Goal: Information Seeking & Learning: Learn about a topic

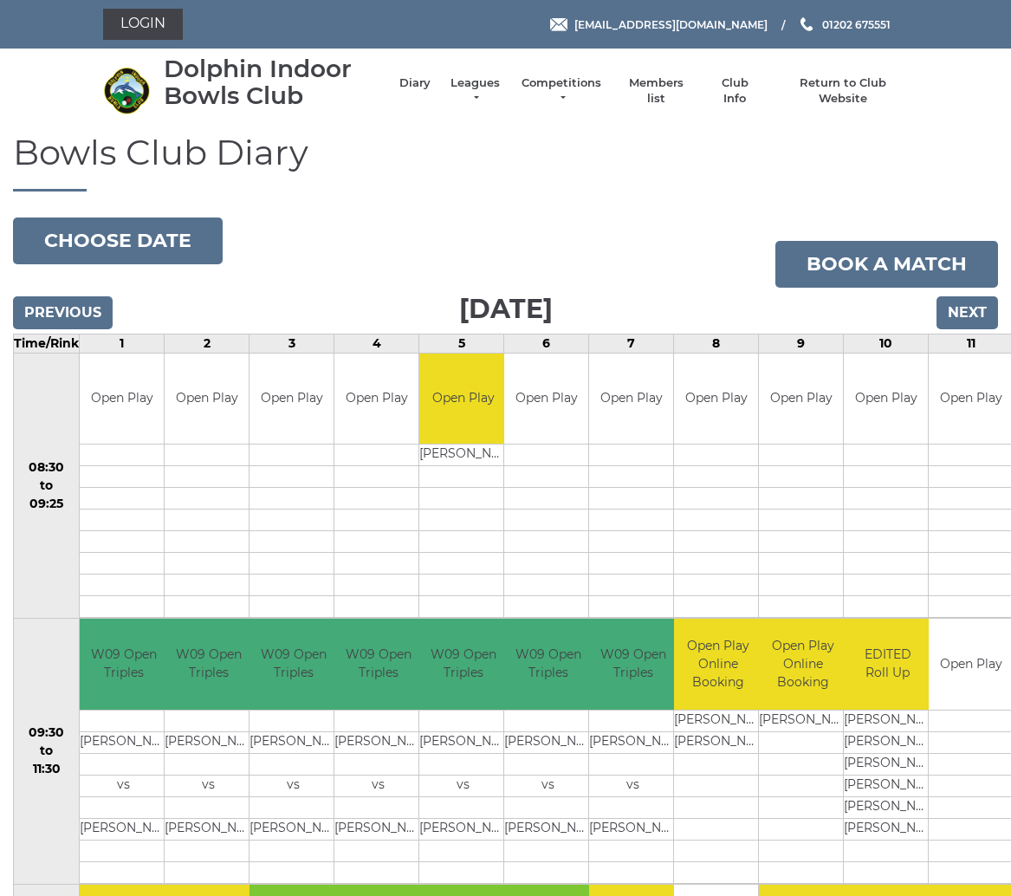
click at [480, 94] on link "Leagues" at bounding box center [475, 90] width 55 height 31
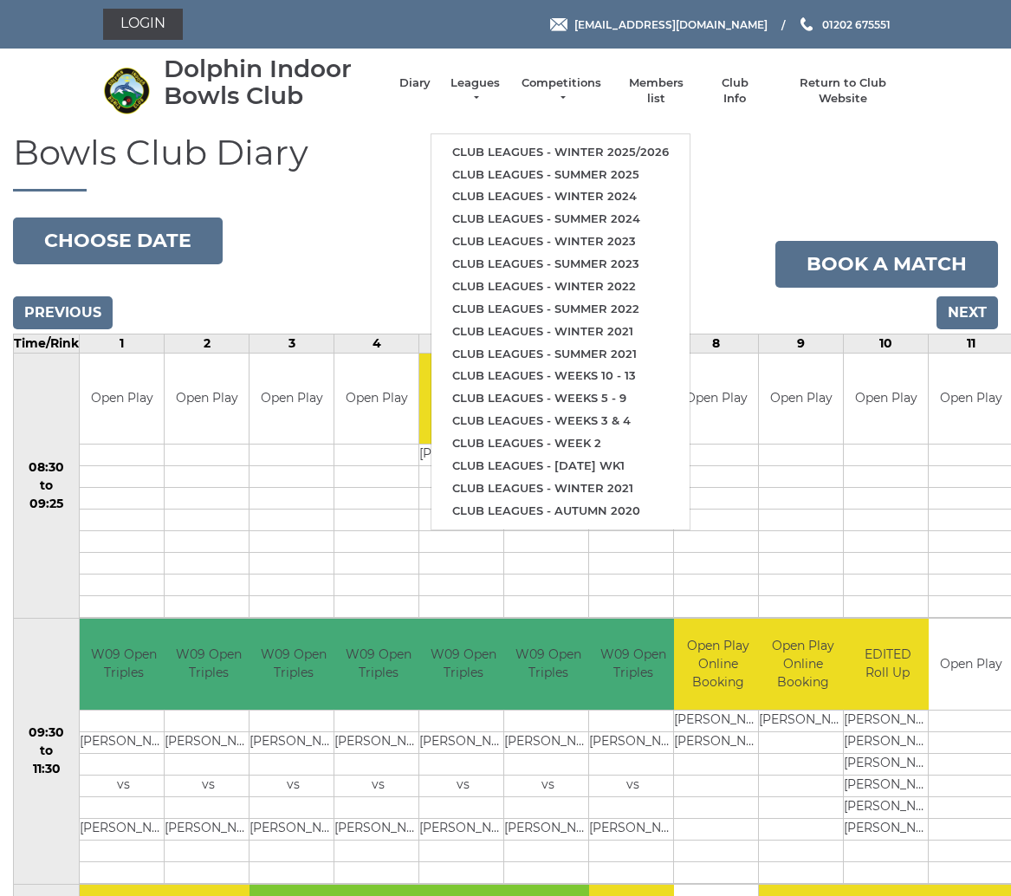
click at [607, 143] on link "Club leagues - Winter 2025/2026" at bounding box center [561, 152] width 258 height 23
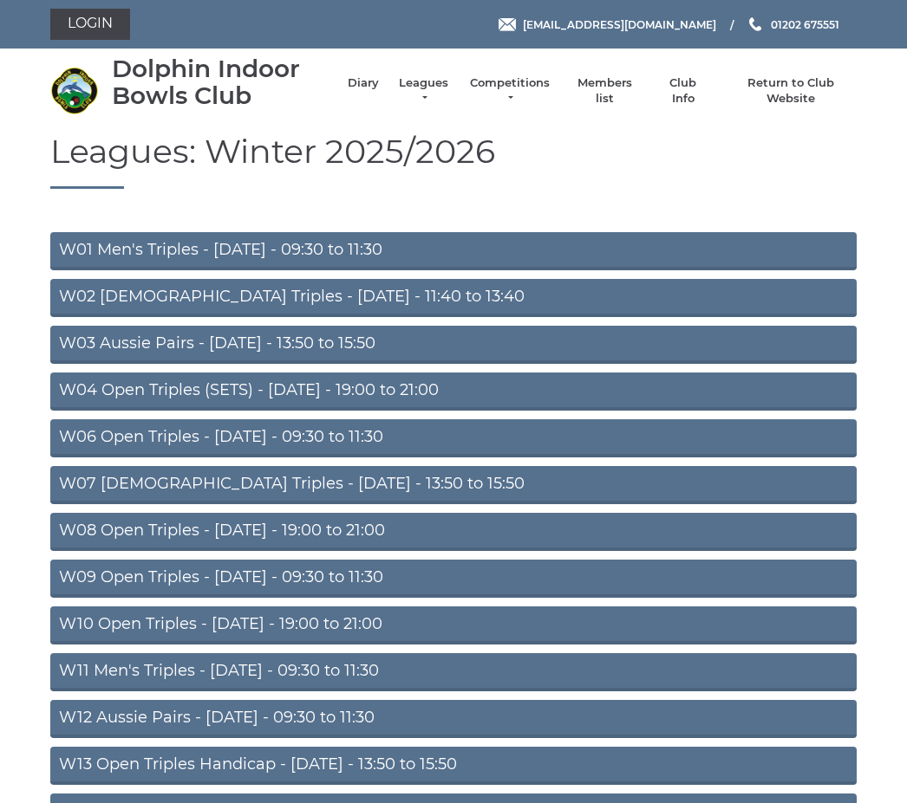
click at [304, 594] on link "W09 Open Triples - [DATE] - 09:30 to 11:30" at bounding box center [453, 579] width 806 height 38
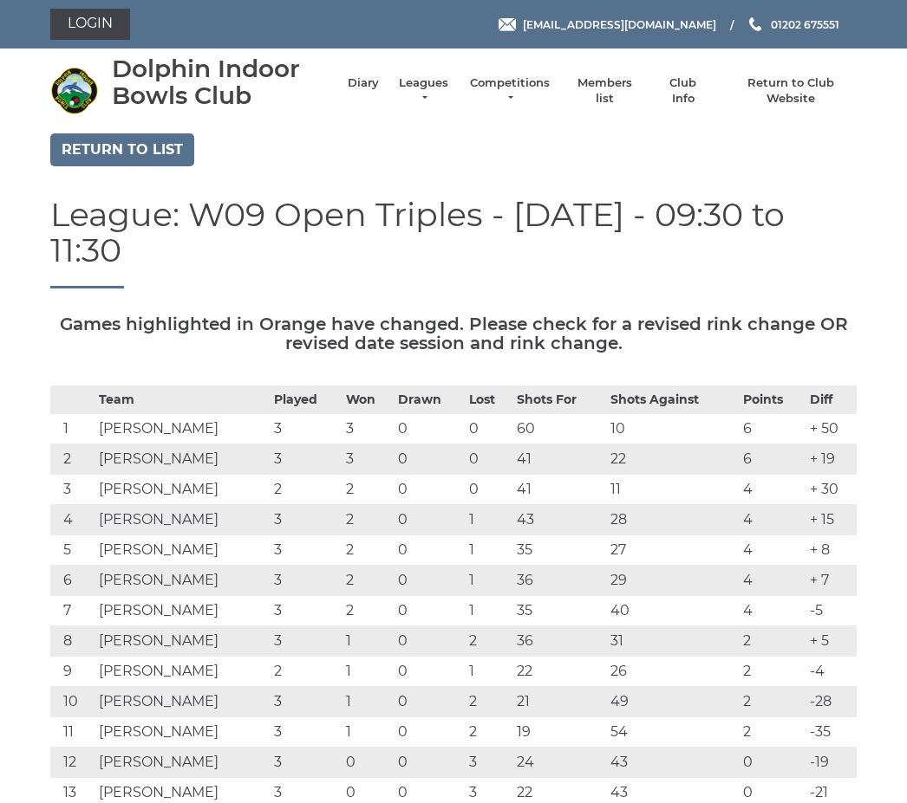
click at [128, 150] on link "Return to list" at bounding box center [122, 149] width 144 height 33
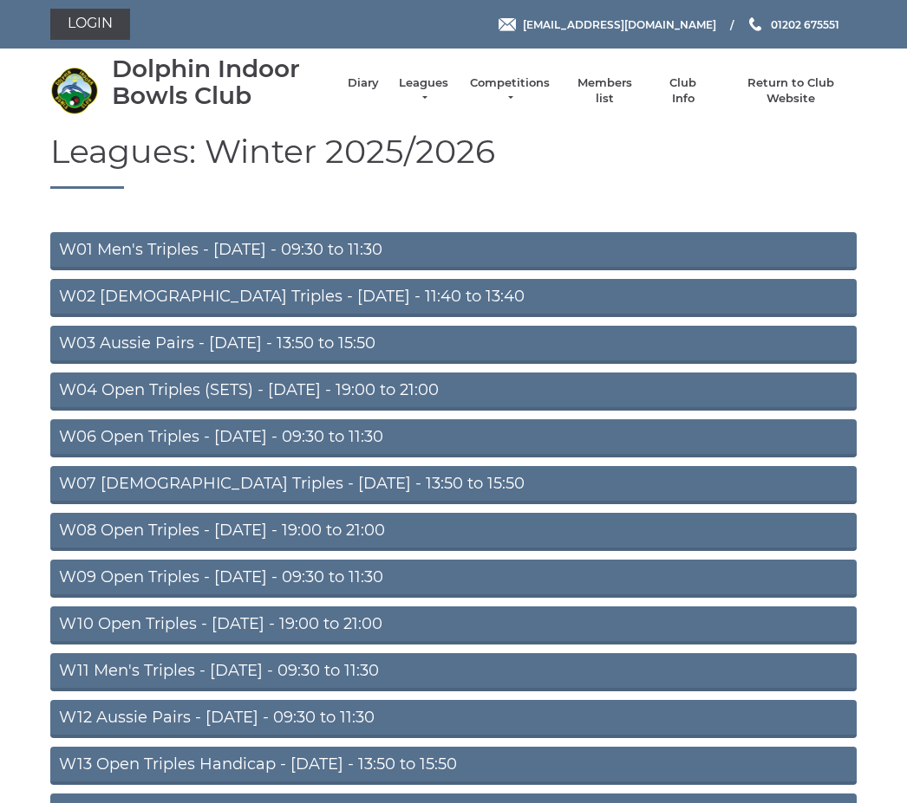
click at [826, 751] on link "W13 Open Triples Handicap - [DATE] - 13:50 to 15:50" at bounding box center [453, 766] width 806 height 38
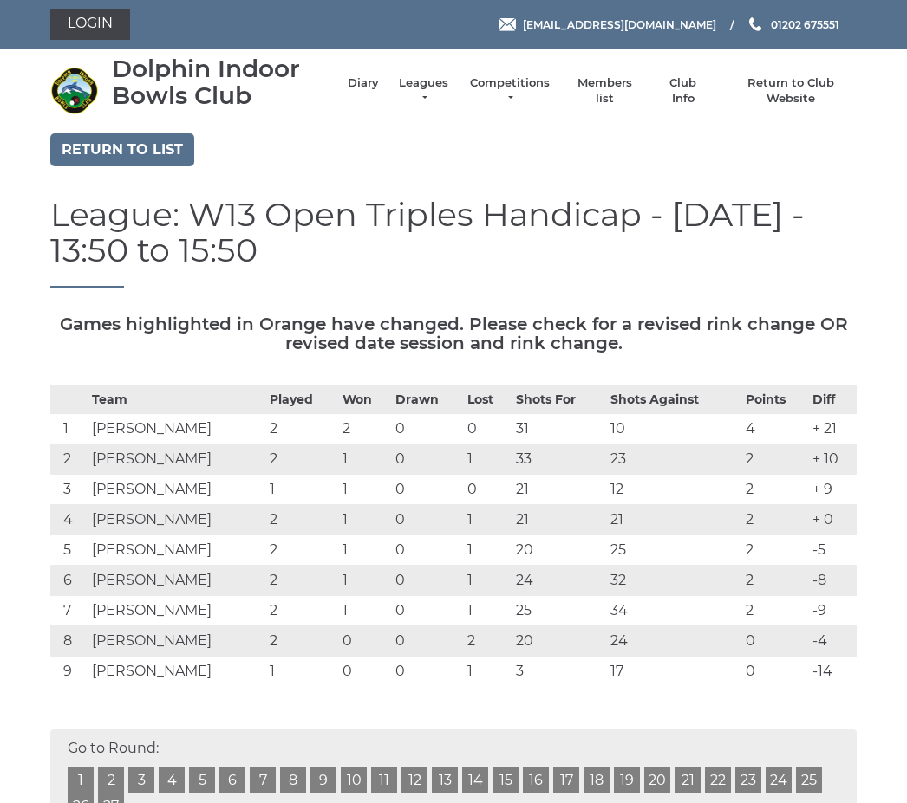
click at [152, 161] on link "Return to list" at bounding box center [122, 149] width 144 height 33
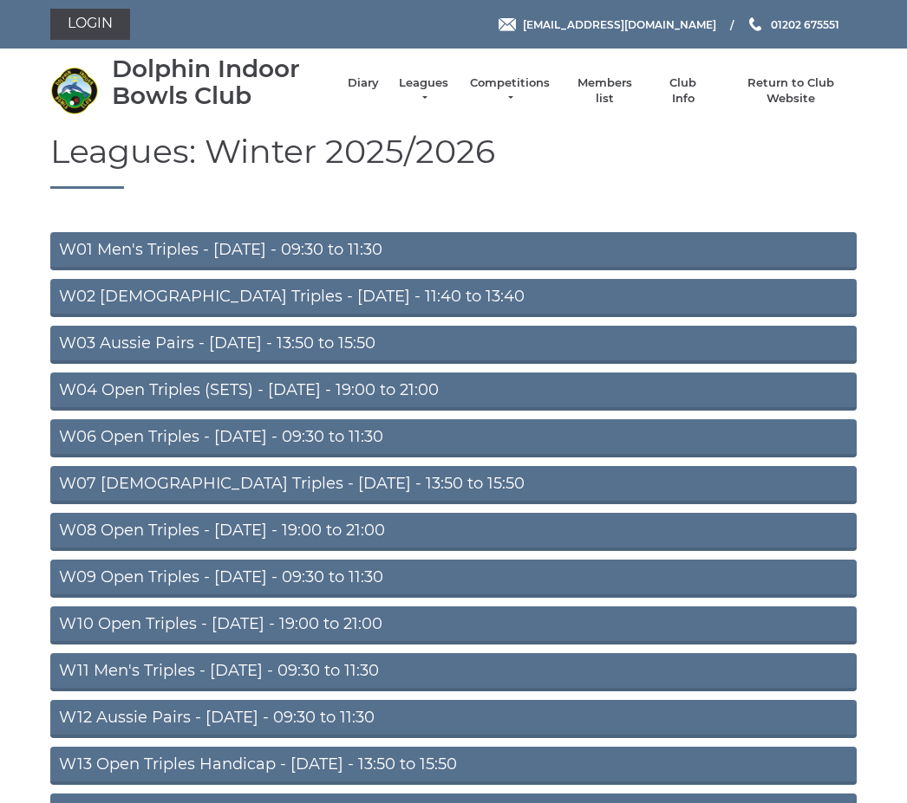
click at [331, 444] on link "W06 Open Triples - Tuesday - 09:30 to 11:30" at bounding box center [453, 438] width 806 height 38
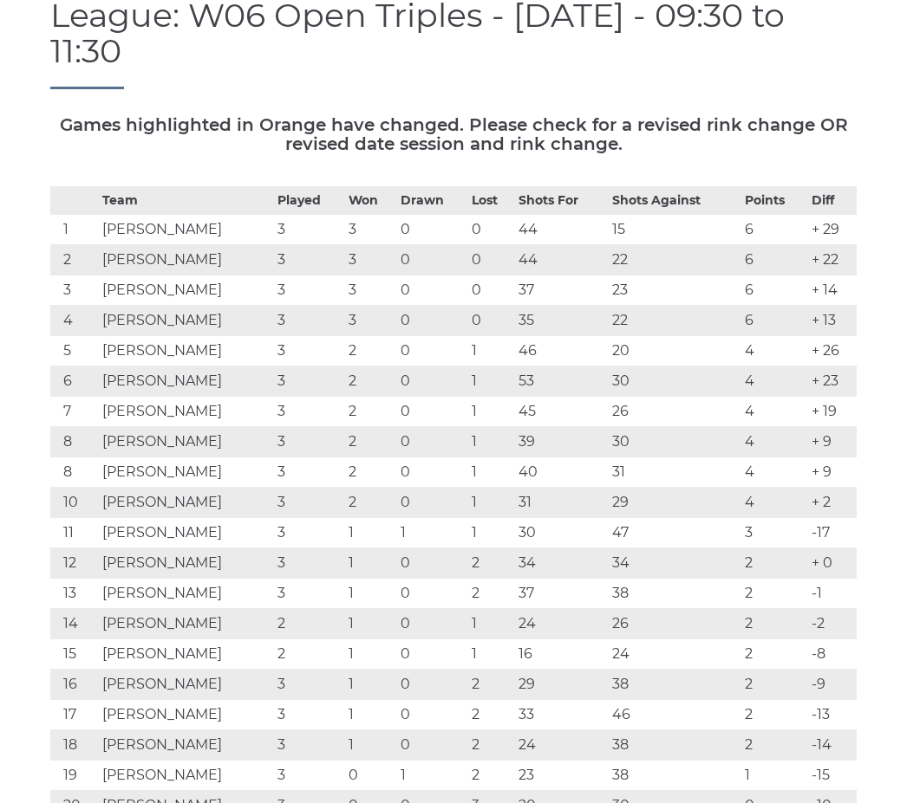
scroll to position [182, 0]
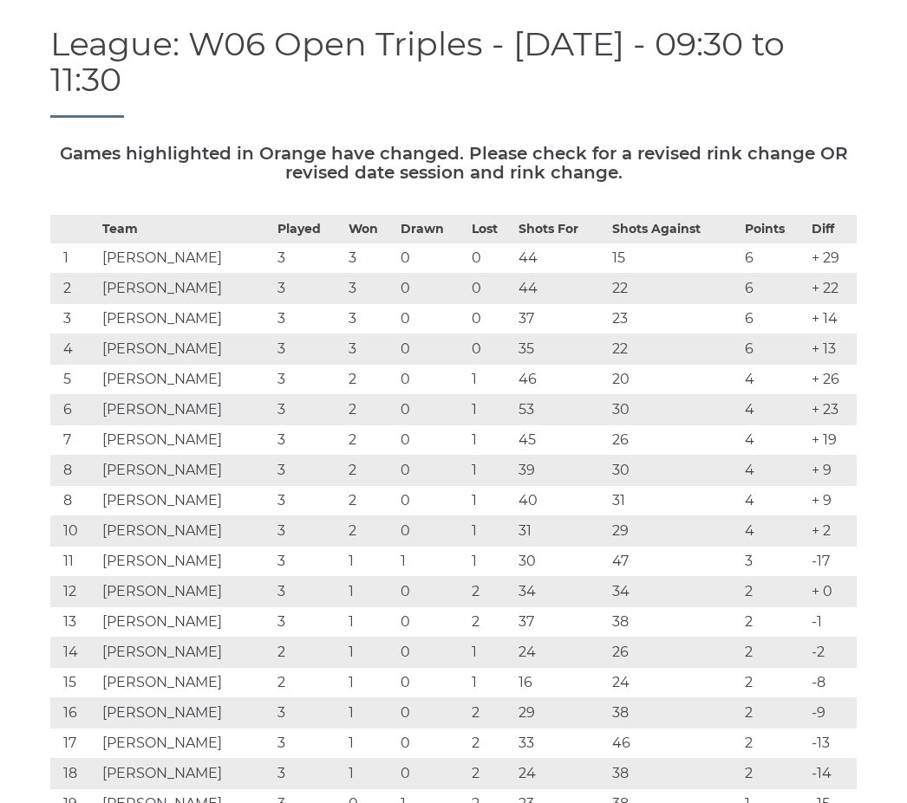
scroll to position [0, 0]
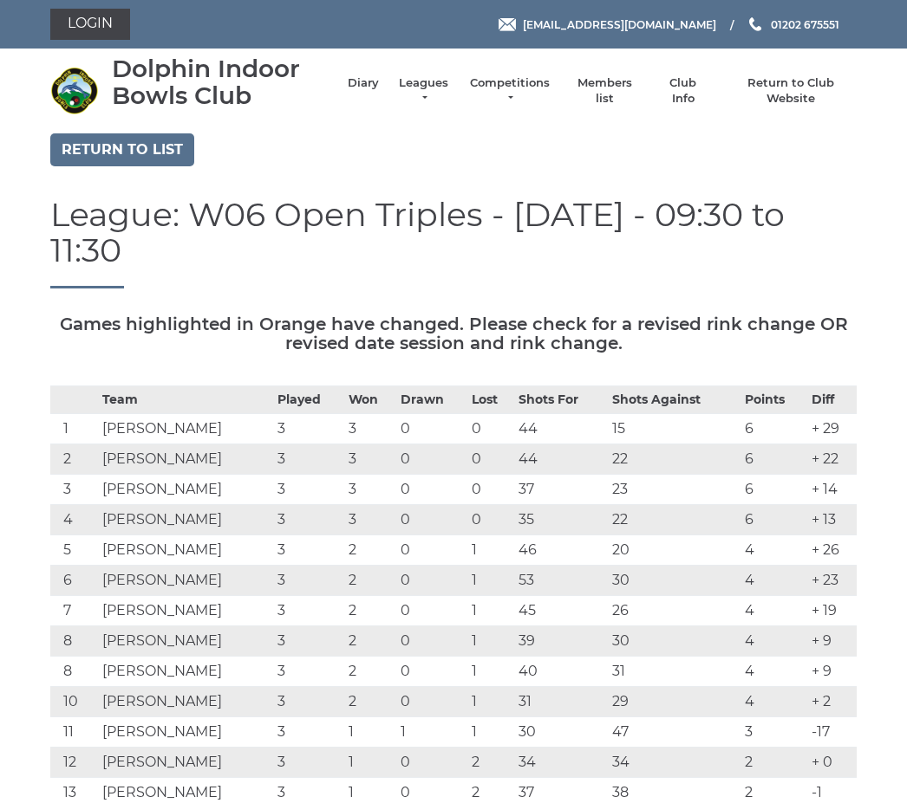
click at [129, 159] on link "Return to list" at bounding box center [122, 149] width 144 height 33
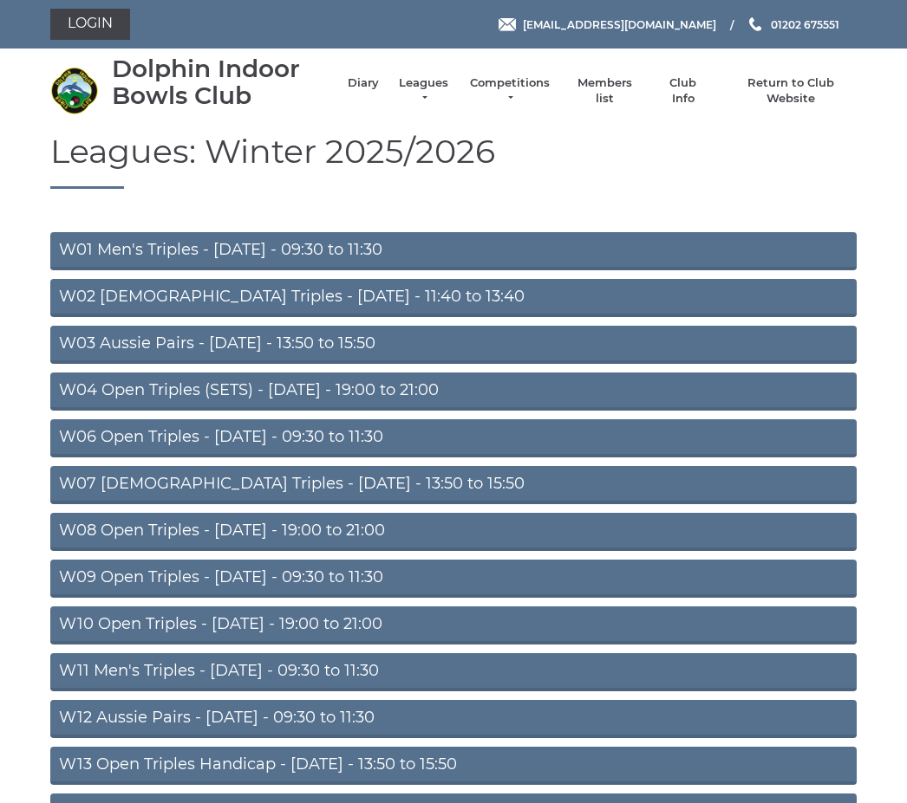
click at [283, 247] on link "W01 Men's Triples - [DATE] - 09:30 to 11:30" at bounding box center [453, 251] width 806 height 38
click at [270, 259] on link "W01 Men's Triples - [DATE] - 09:30 to 11:30" at bounding box center [453, 251] width 806 height 38
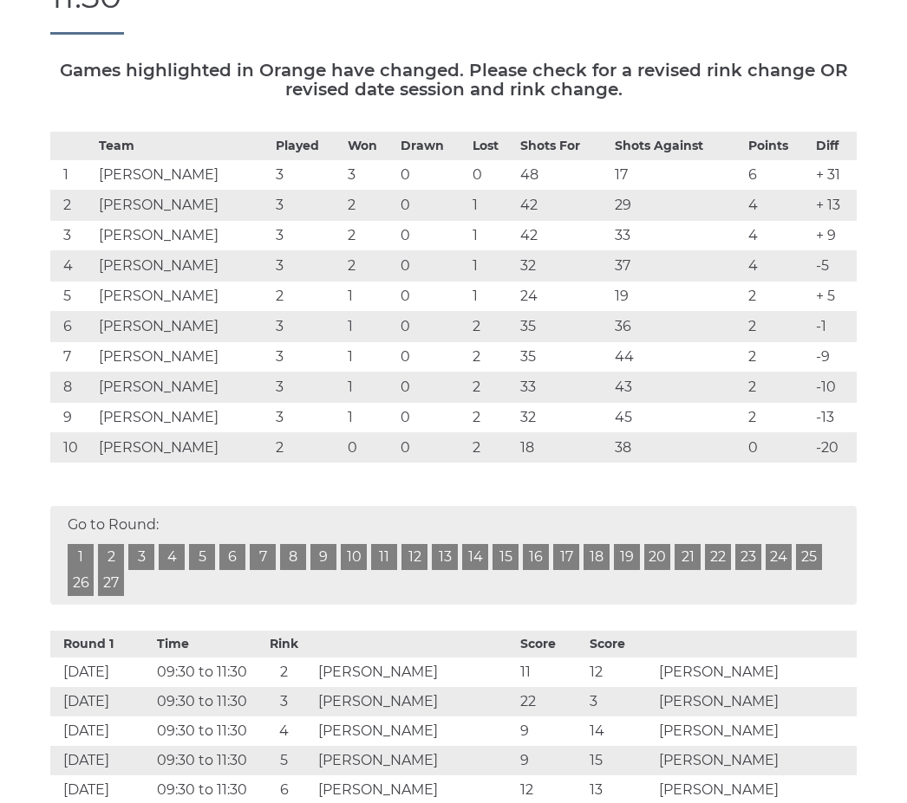
scroll to position [252, 0]
